Goal: Information Seeking & Learning: Check status

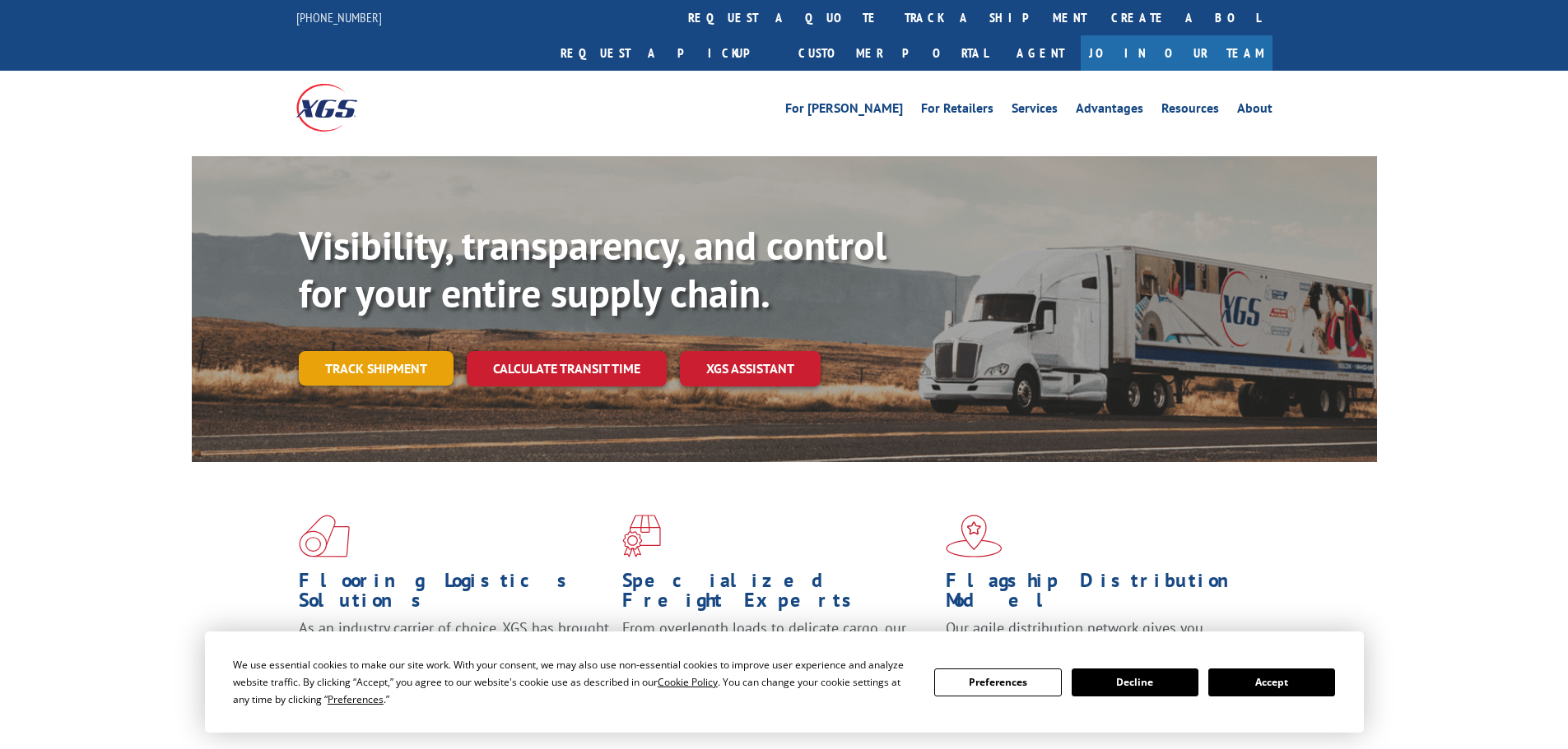
click at [420, 352] on link "Track shipment" at bounding box center [376, 368] width 155 height 34
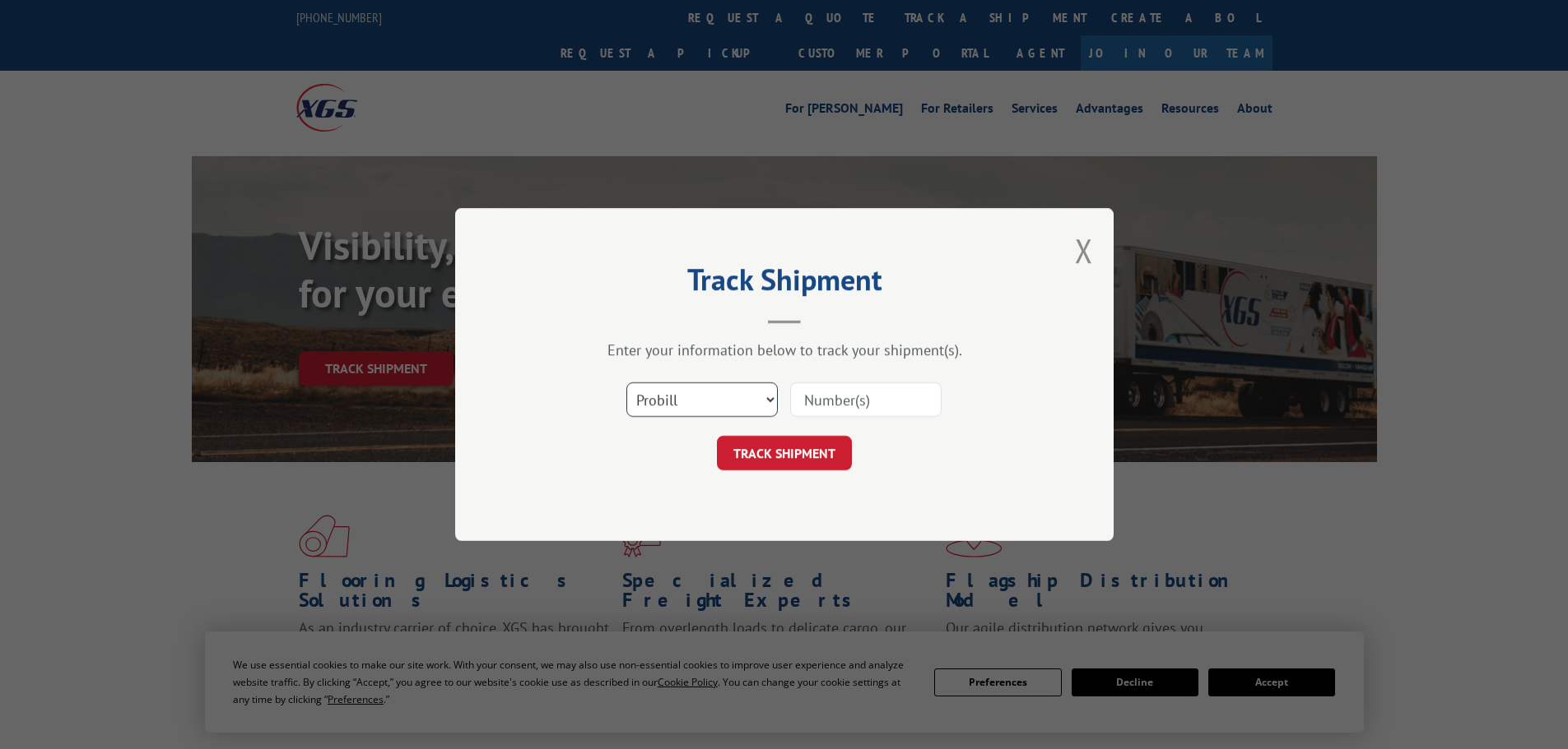
drag, startPoint x: 728, startPoint y: 385, endPoint x: 737, endPoint y: 397, distance: 15.0
click at [728, 386] on select "Select category... Probill BOL PO" at bounding box center [702, 399] width 152 height 34
select select "bol"
click at [626, 382] on select "Select category... Probill BOL PO" at bounding box center [702, 399] width 152 height 34
click at [844, 397] on input at bounding box center [866, 399] width 152 height 34
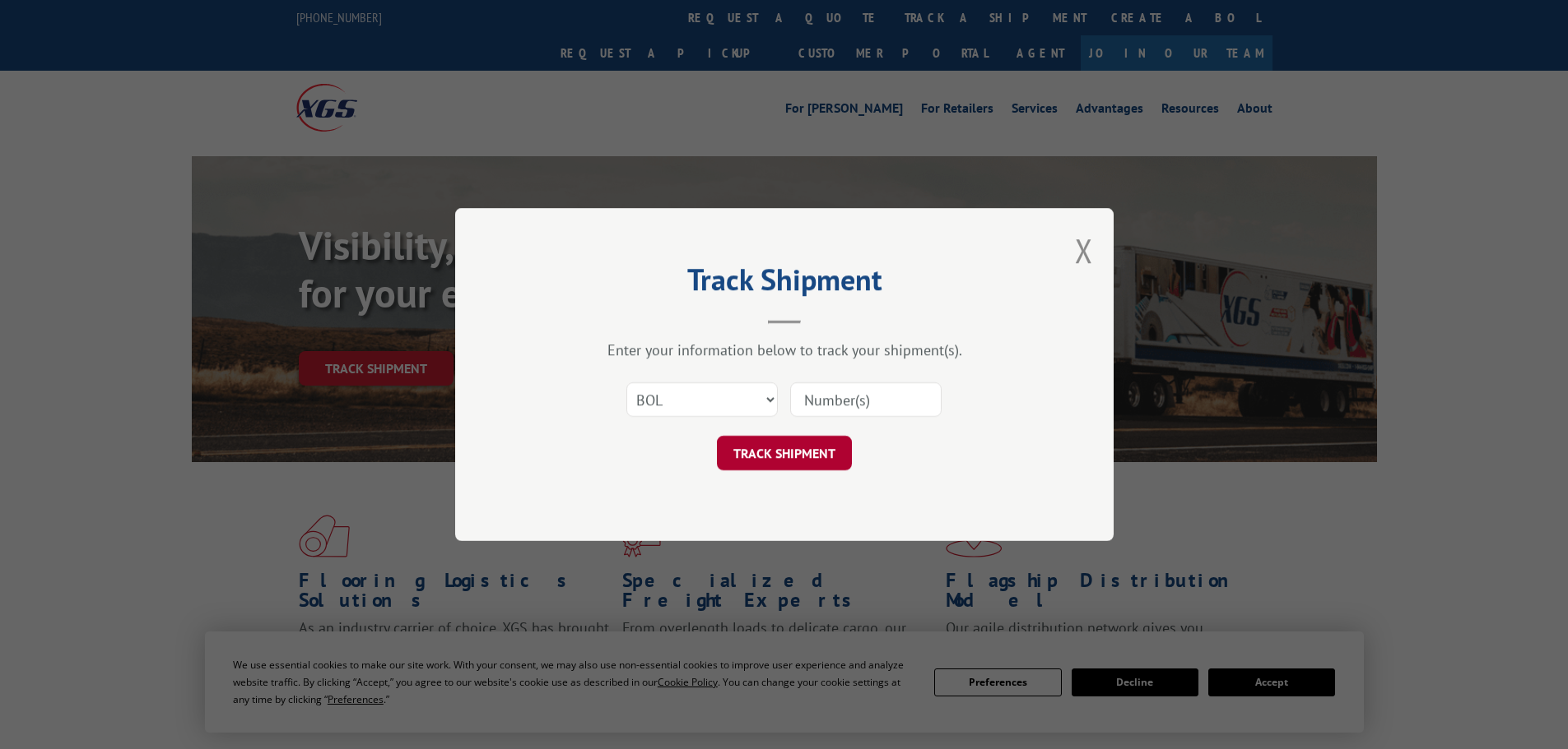
paste input "2862476"
type input "2862476"
drag, startPoint x: 805, startPoint y: 451, endPoint x: 794, endPoint y: 459, distance: 13.6
click at [804, 452] on button "TRACK SHIPMENT" at bounding box center [784, 452] width 135 height 34
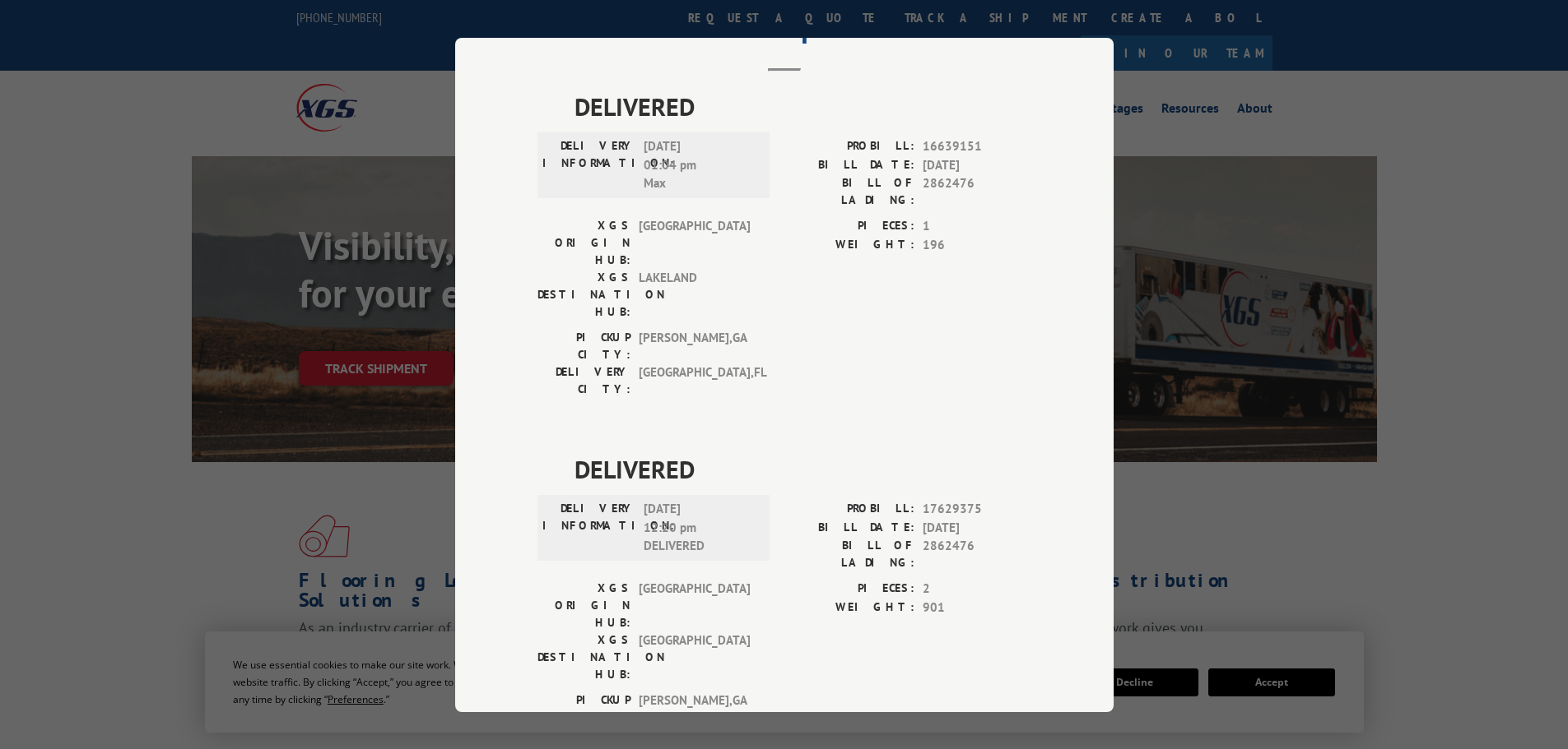
scroll to position [86, 0]
click at [1377, 470] on div "Track Shipment DELIVERED DELIVERY INFORMATION: [DATE] 01:04 pm Max PROBILL: 166…" at bounding box center [784, 374] width 1568 height 749
